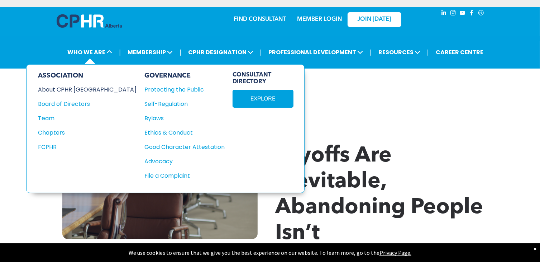
click at [75, 89] on div "About CPHR [GEOGRAPHIC_DATA]" at bounding box center [82, 89] width 89 height 9
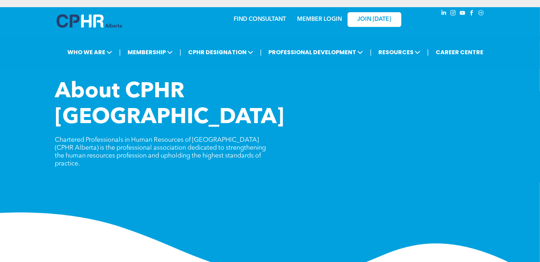
click at [89, 16] on img at bounding box center [89, 20] width 65 height 13
